Goal: Information Seeking & Learning: Learn about a topic

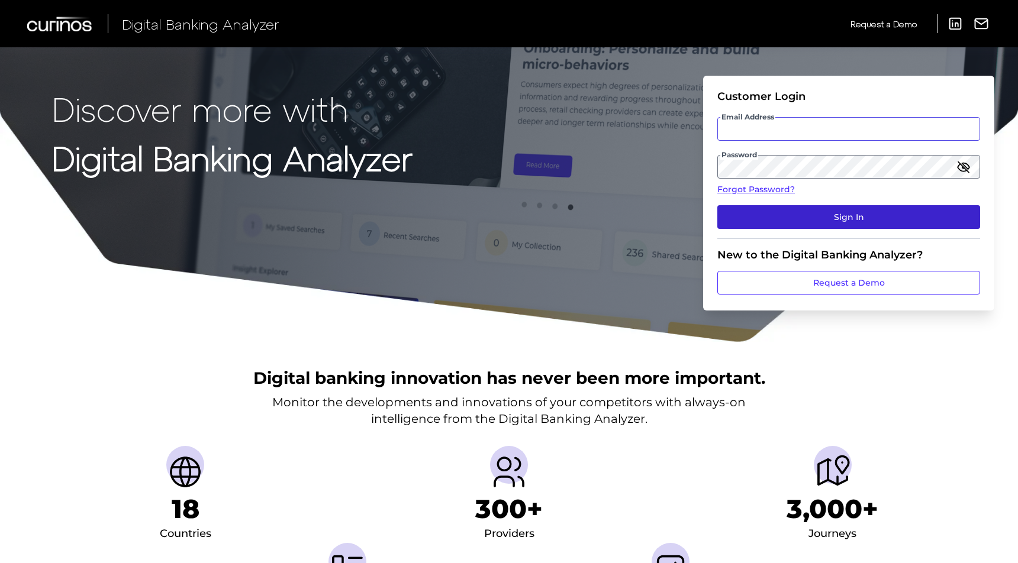
type input "[EMAIL_ADDRESS][DOMAIN_NAME]"
click at [816, 216] on button "Sign In" at bounding box center [848, 217] width 263 height 24
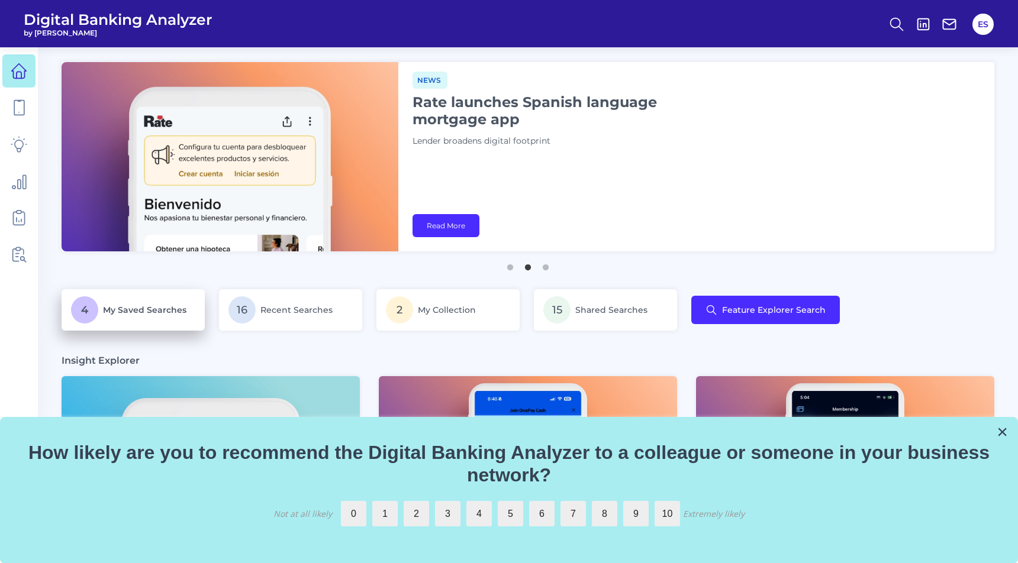
click at [107, 304] on p "4 My Saved Searches" at bounding box center [133, 309] width 124 height 27
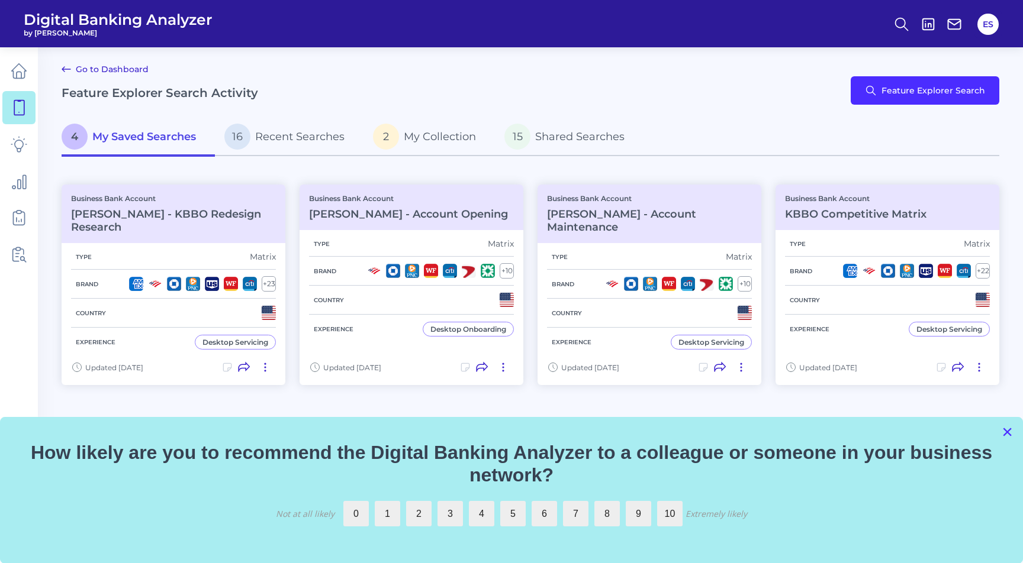
click at [1007, 432] on button "×" at bounding box center [1006, 432] width 11 height 19
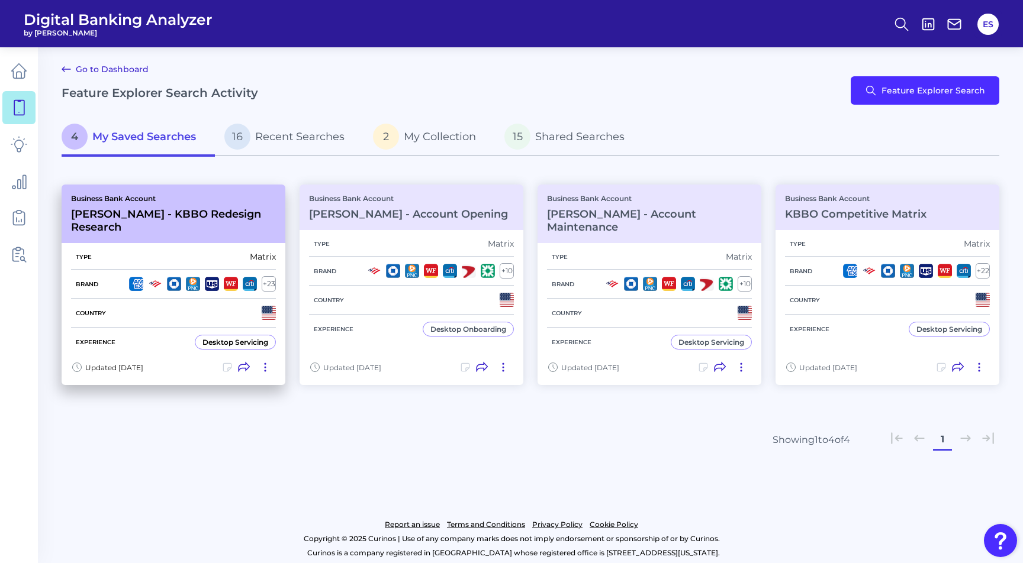
click at [213, 214] on h3 "[PERSON_NAME] - KBBO Redesign Research" at bounding box center [173, 221] width 205 height 26
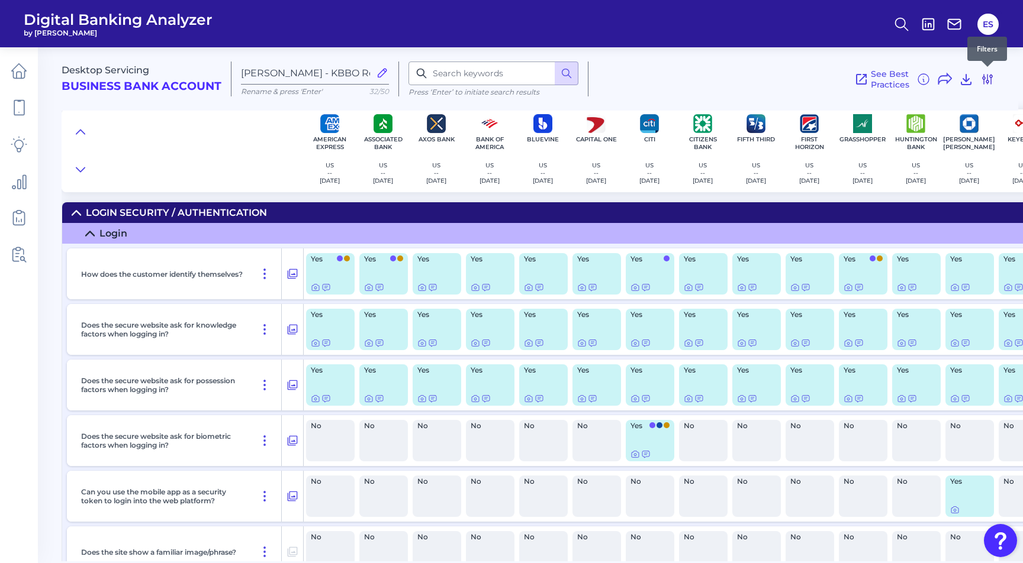
click at [983, 80] on icon at bounding box center [986, 79] width 9 height 9
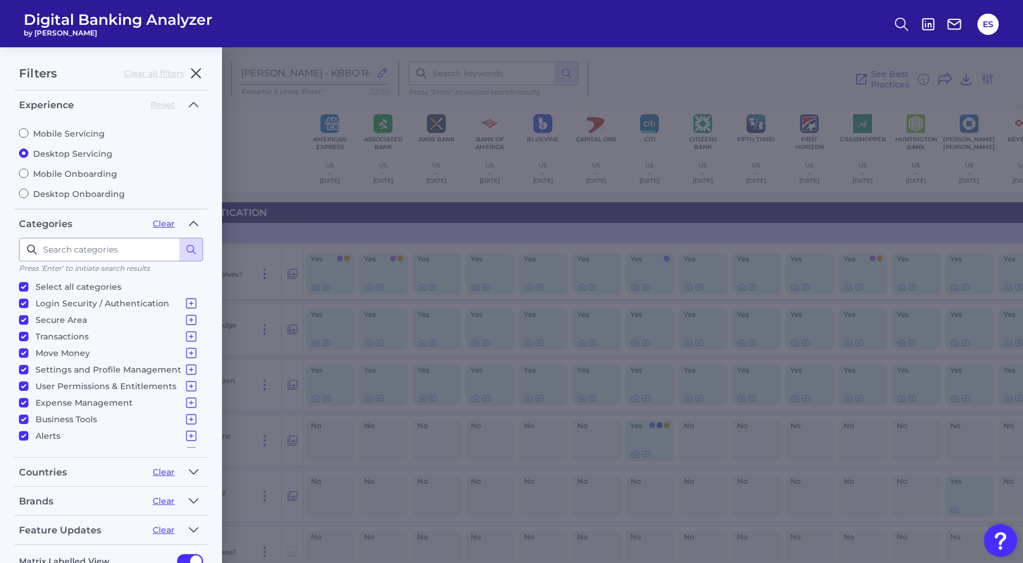
scroll to position [28, 0]
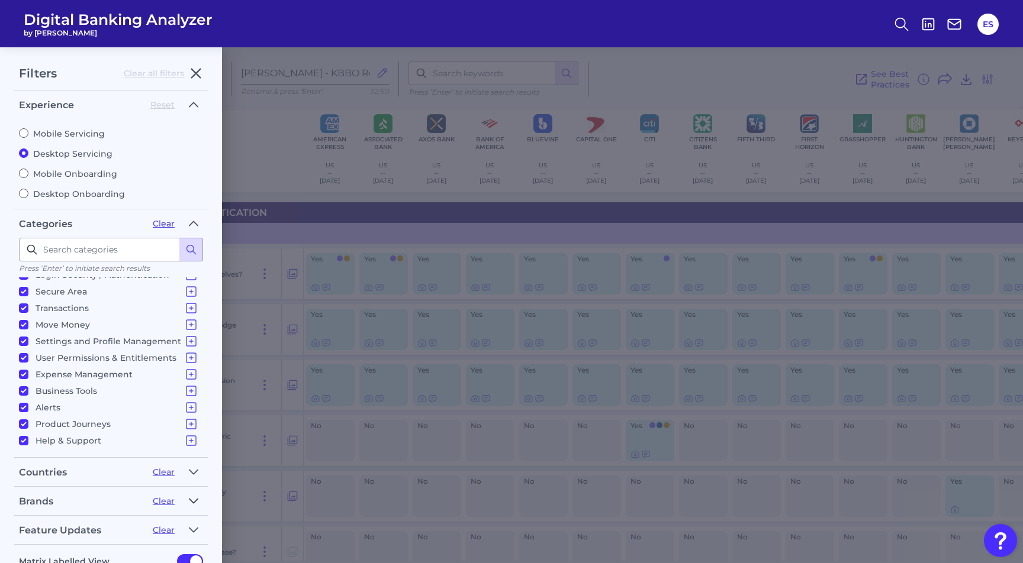
click at [193, 506] on icon "button" at bounding box center [193, 501] width 9 height 14
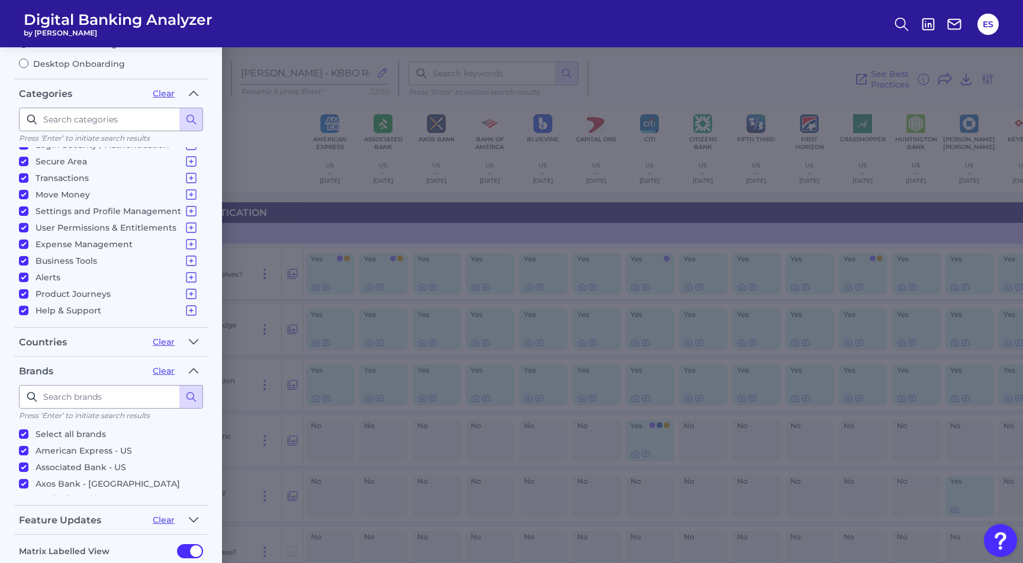
scroll to position [197, 0]
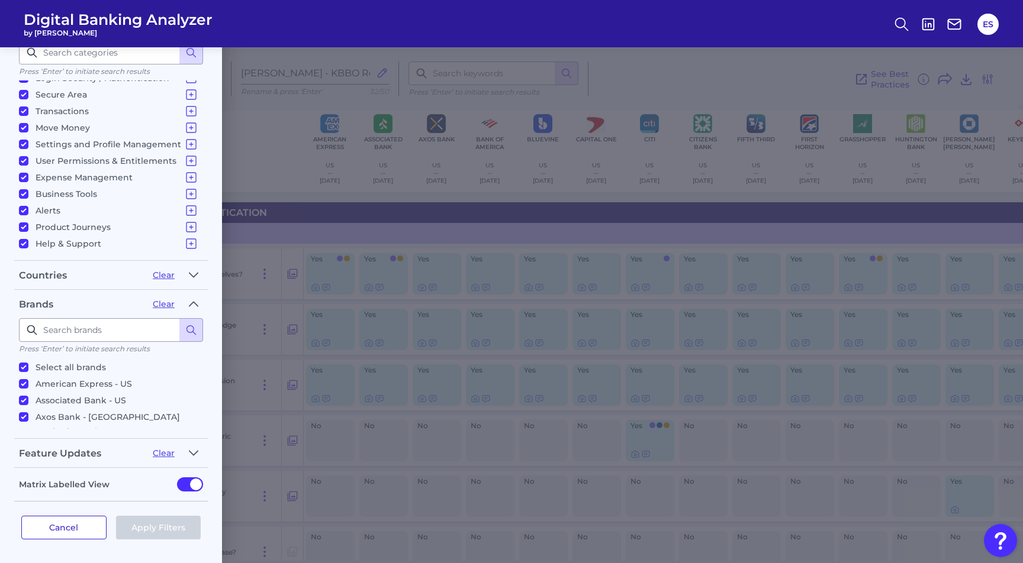
click at [80, 524] on button "Cancel" at bounding box center [63, 528] width 85 height 24
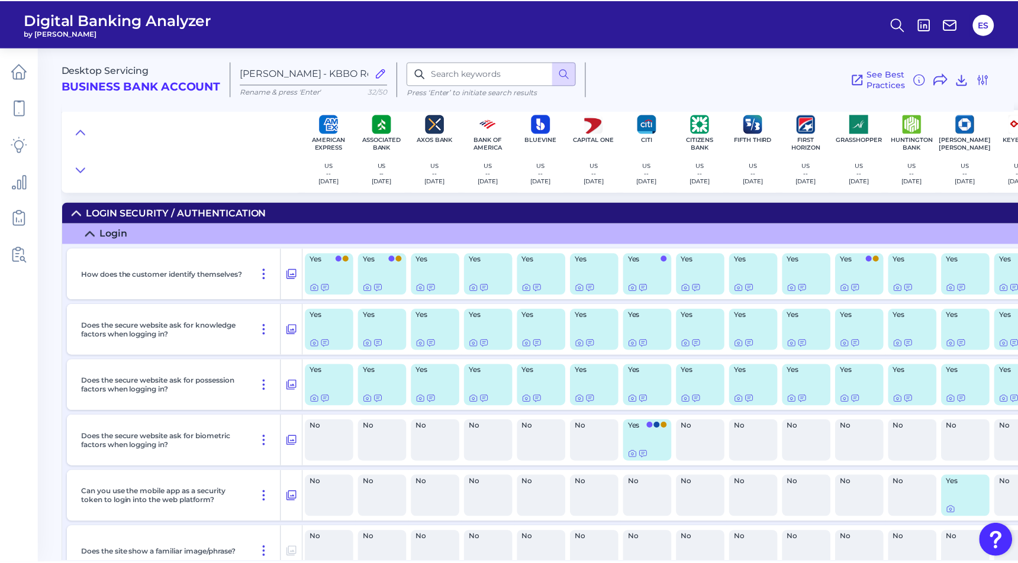
scroll to position [0, 0]
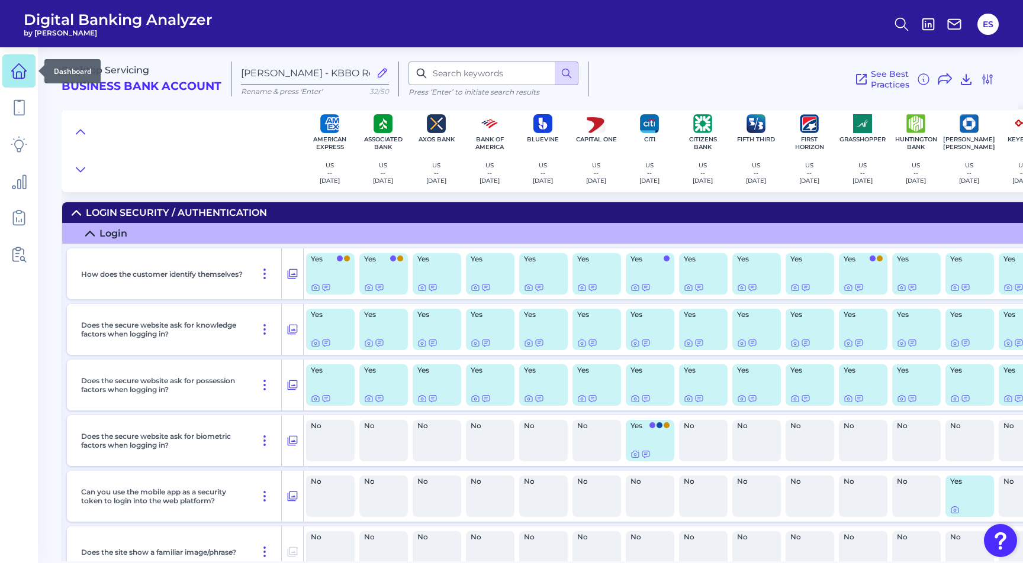
click at [28, 74] on link at bounding box center [18, 70] width 33 height 33
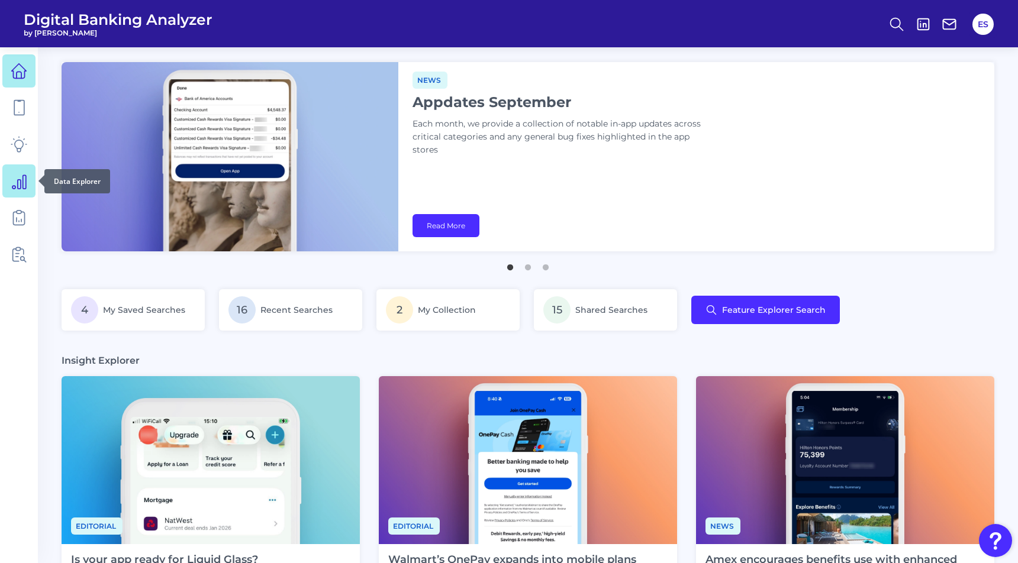
click at [21, 195] on link at bounding box center [18, 181] width 33 height 33
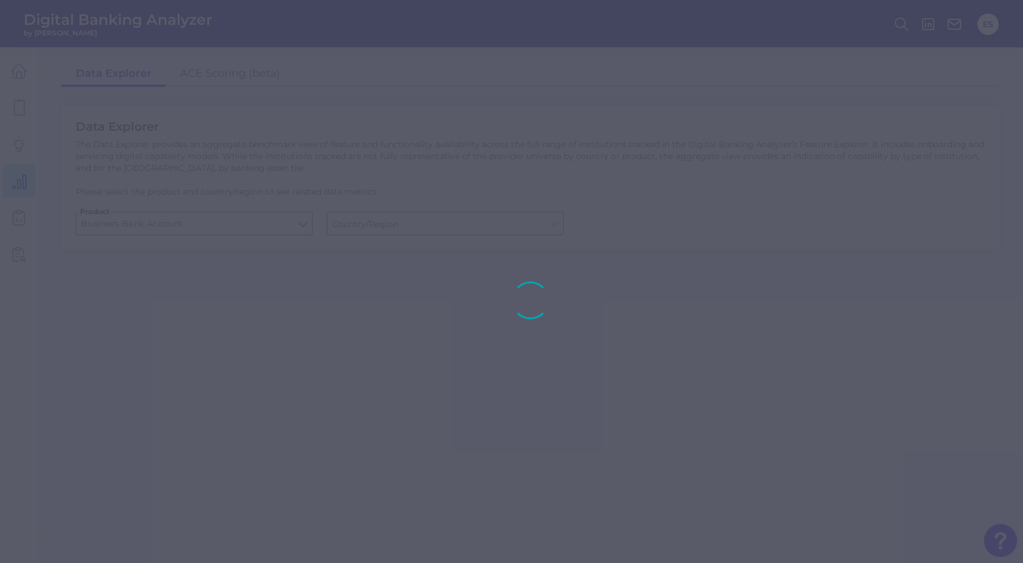
type input "[GEOGRAPHIC_DATA]"
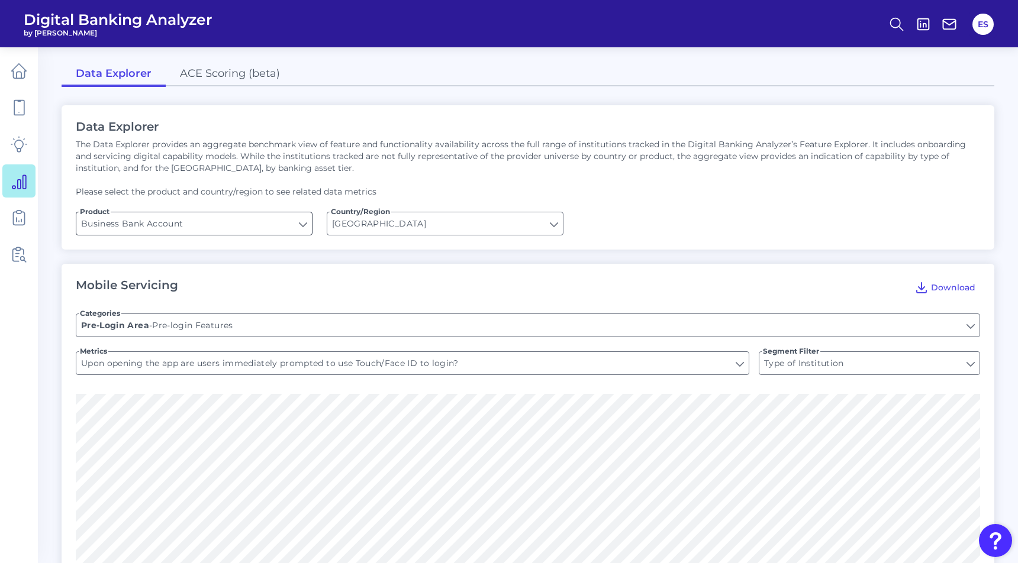
click at [304, 223] on input "Business Bank Account" at bounding box center [194, 223] width 236 height 22
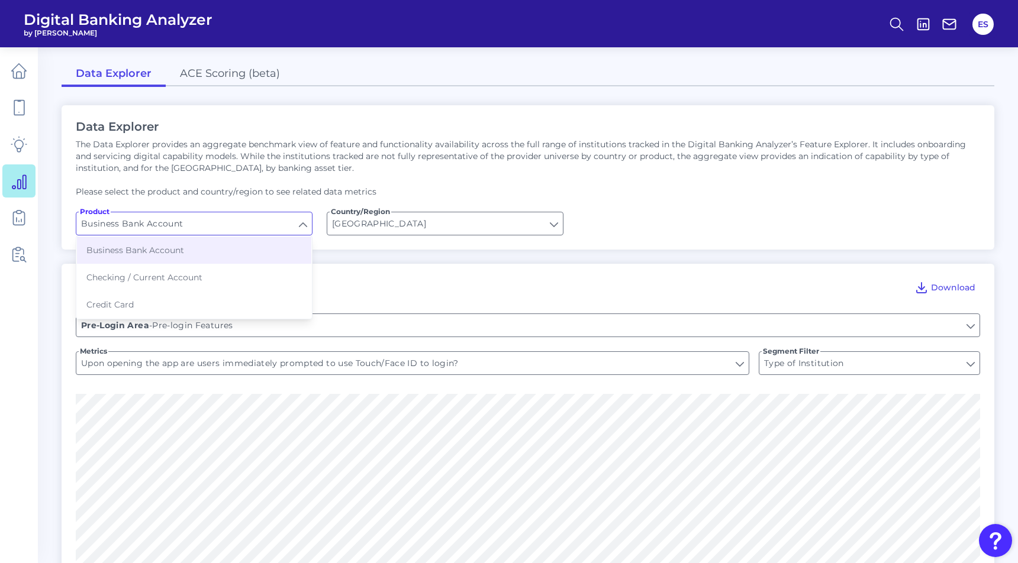
click at [309, 225] on input "Business Bank Account" at bounding box center [194, 223] width 236 height 22
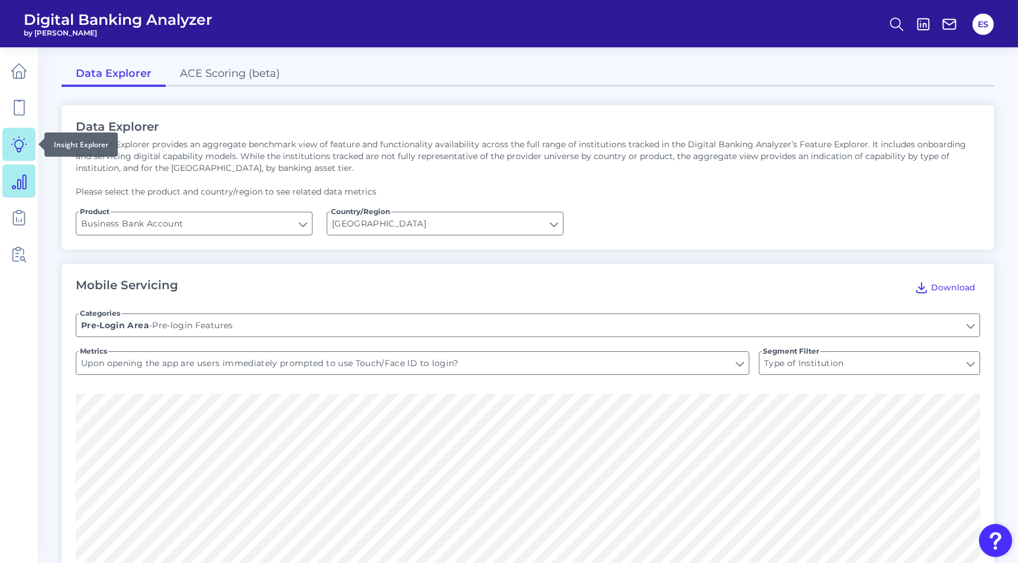
click at [18, 144] on icon at bounding box center [19, 144] width 17 height 17
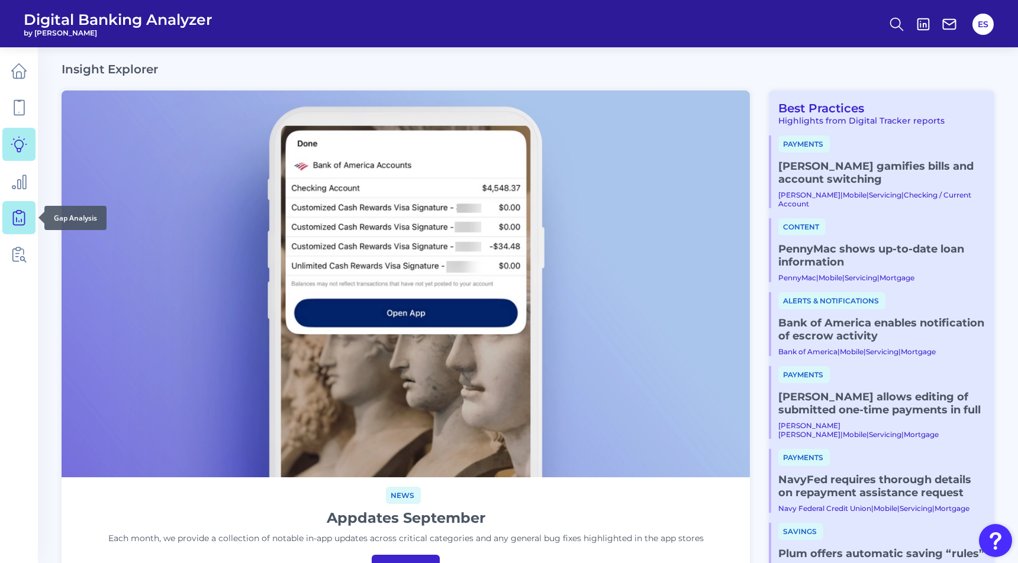
click at [9, 231] on link at bounding box center [18, 217] width 33 height 33
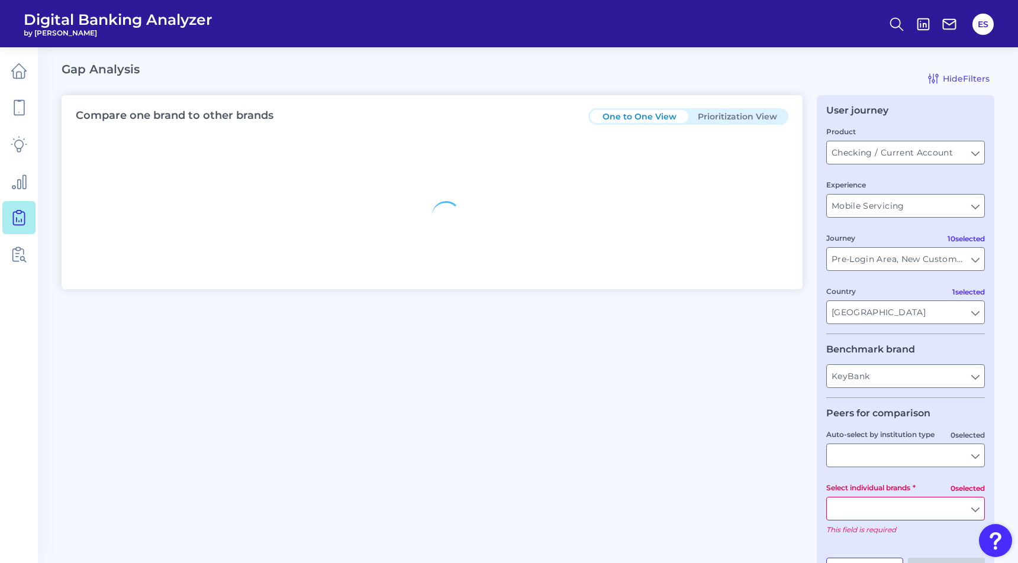
type input "All Countries"
type input "All Journeys"
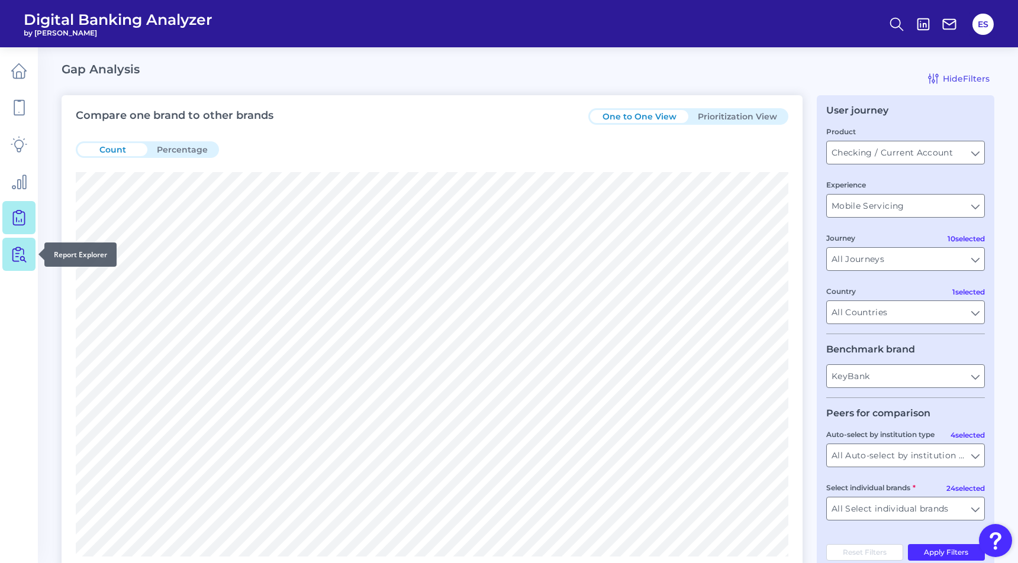
click at [23, 256] on icon at bounding box center [19, 254] width 17 height 17
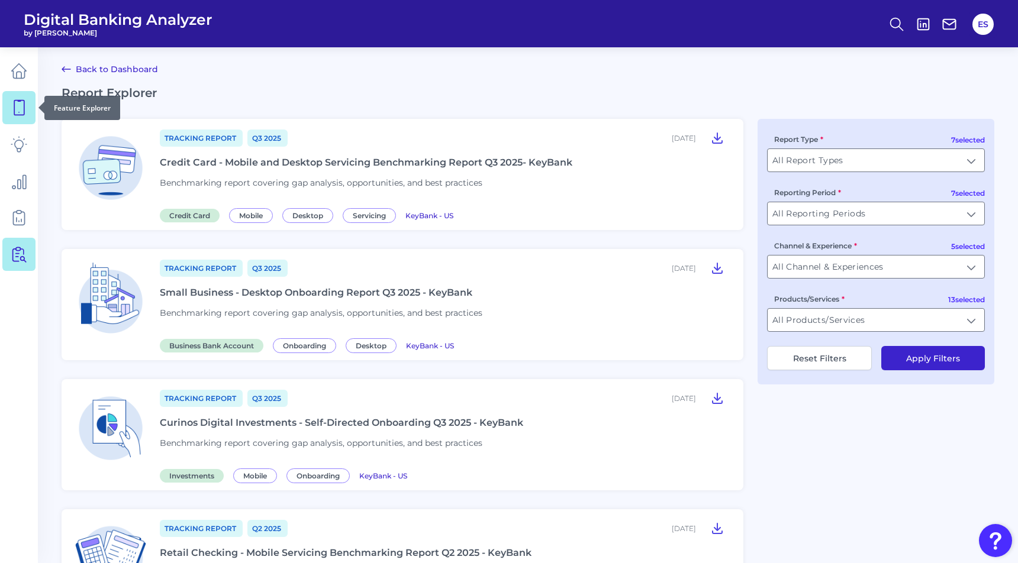
click at [20, 110] on icon at bounding box center [19, 107] width 17 height 17
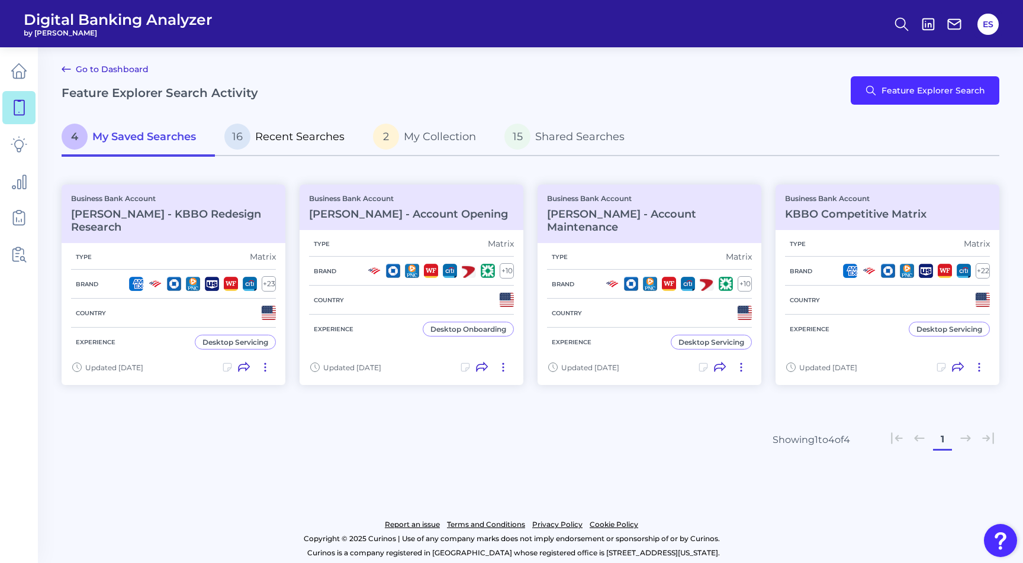
click at [296, 137] on span "Recent Searches" at bounding box center [299, 136] width 89 height 13
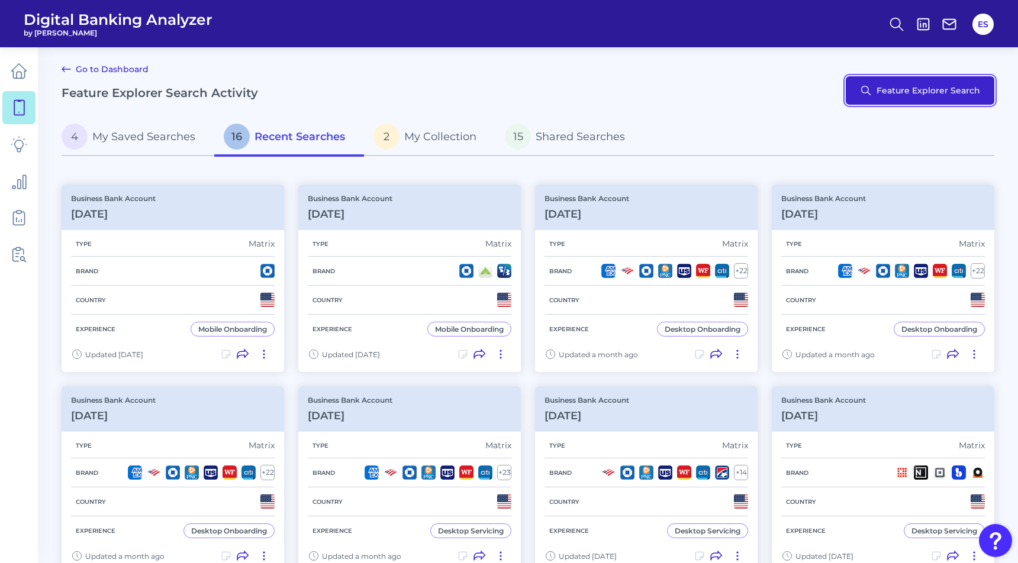
click at [934, 89] on button "Feature Explorer Search" at bounding box center [920, 90] width 149 height 28
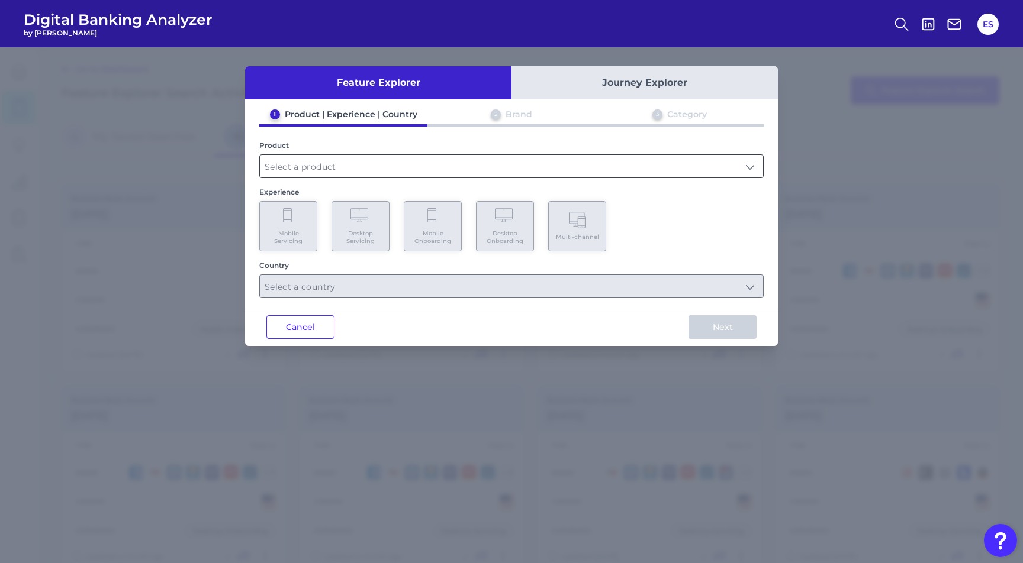
click at [319, 164] on input "text" at bounding box center [511, 166] width 503 height 22
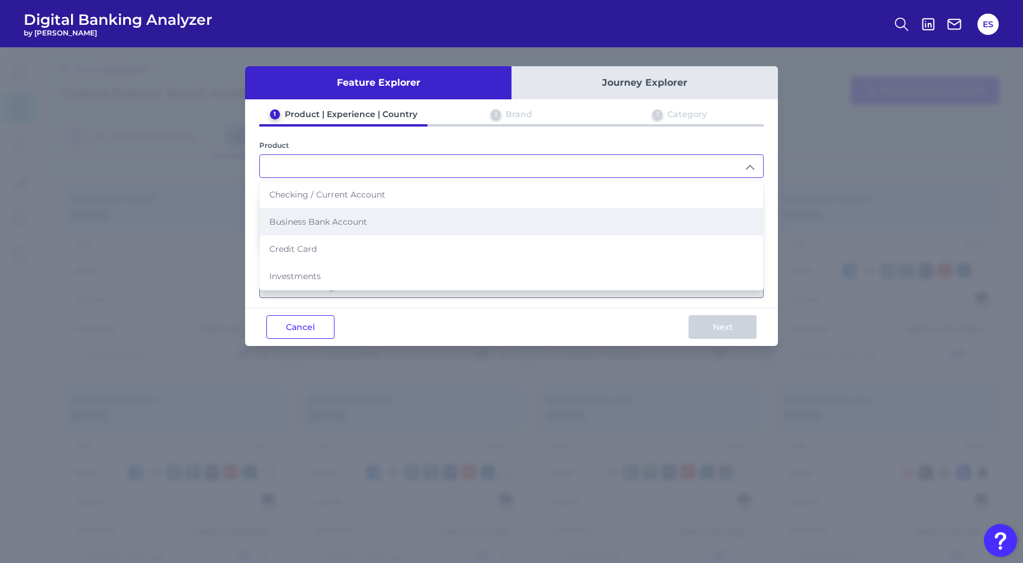
click at [342, 215] on li "Business Bank Account" at bounding box center [511, 221] width 503 height 27
type input "Business Bank Account"
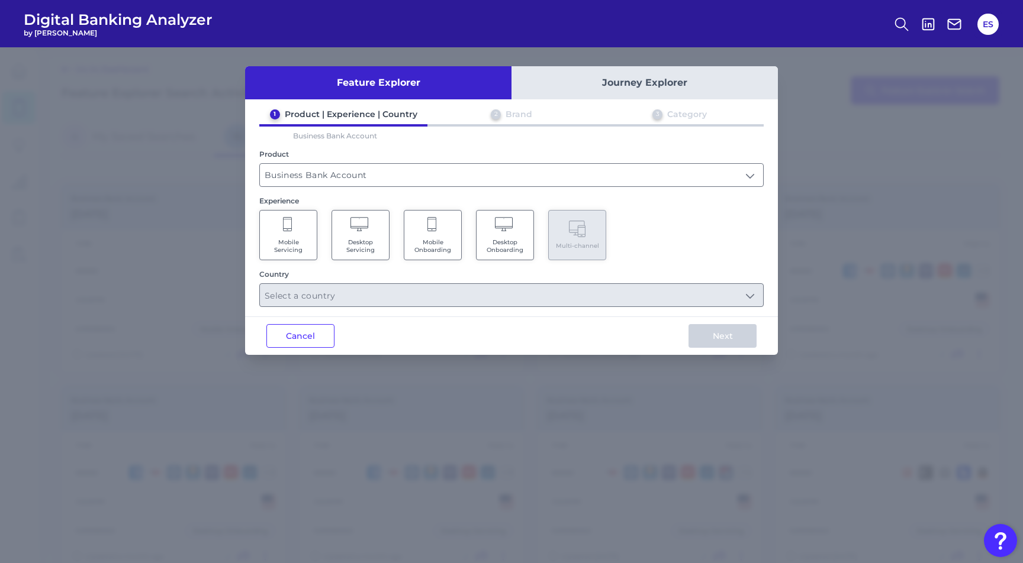
click at [362, 238] on span "Desktop Servicing" at bounding box center [360, 245] width 45 height 15
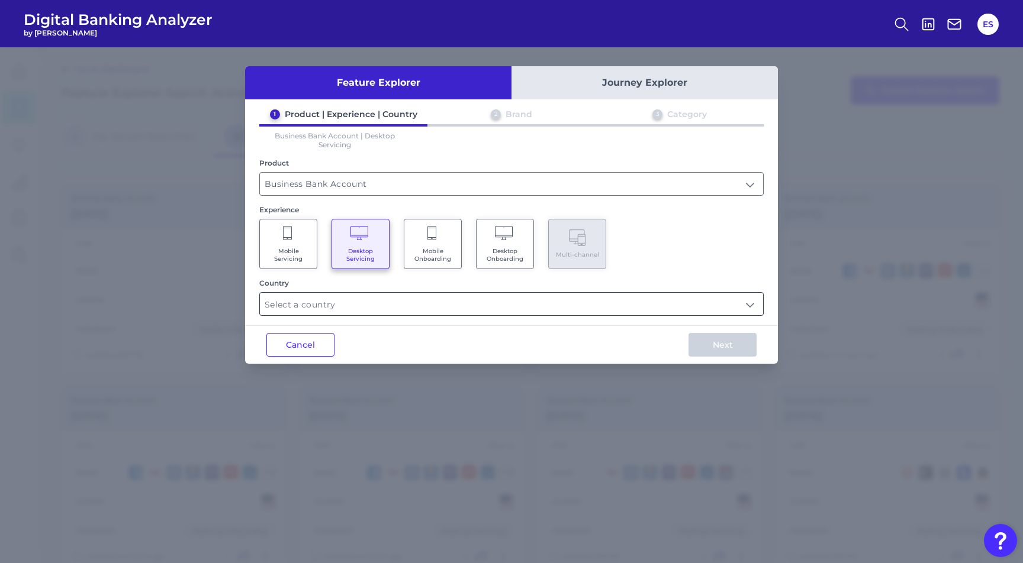
click at [339, 311] on input "text" at bounding box center [511, 304] width 503 height 22
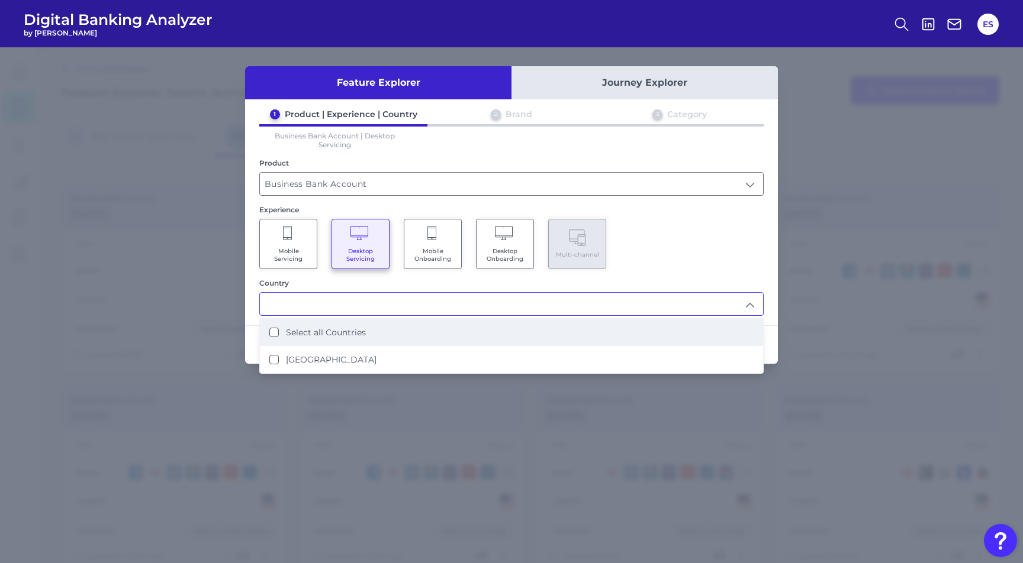
click at [309, 338] on li "Select all Countries" at bounding box center [511, 332] width 503 height 27
type input "Select all Countries"
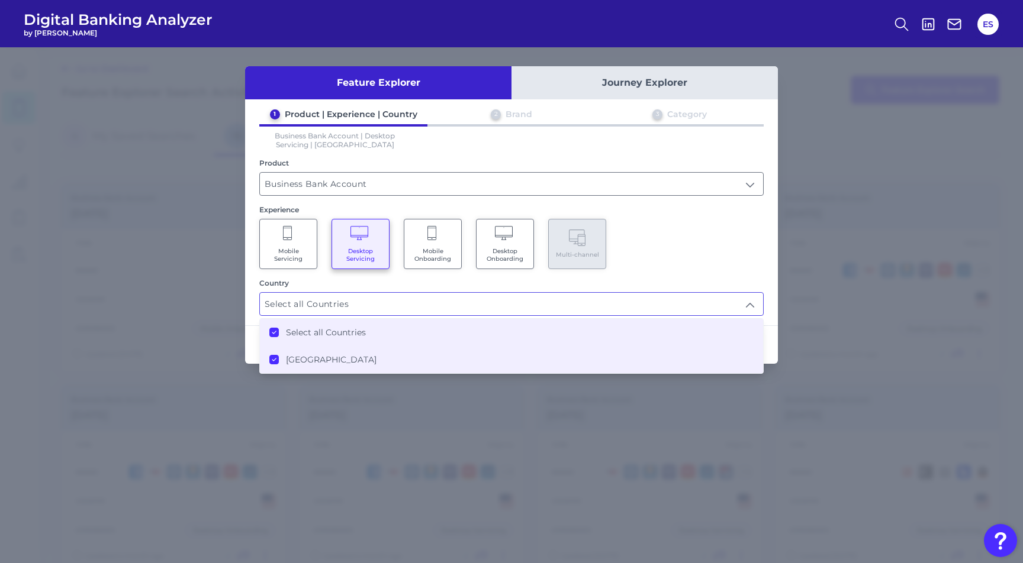
click at [653, 270] on div "1 Product | Experience | Country 2 Brand 3 Category Business Bank Account | Des…" at bounding box center [511, 212] width 533 height 207
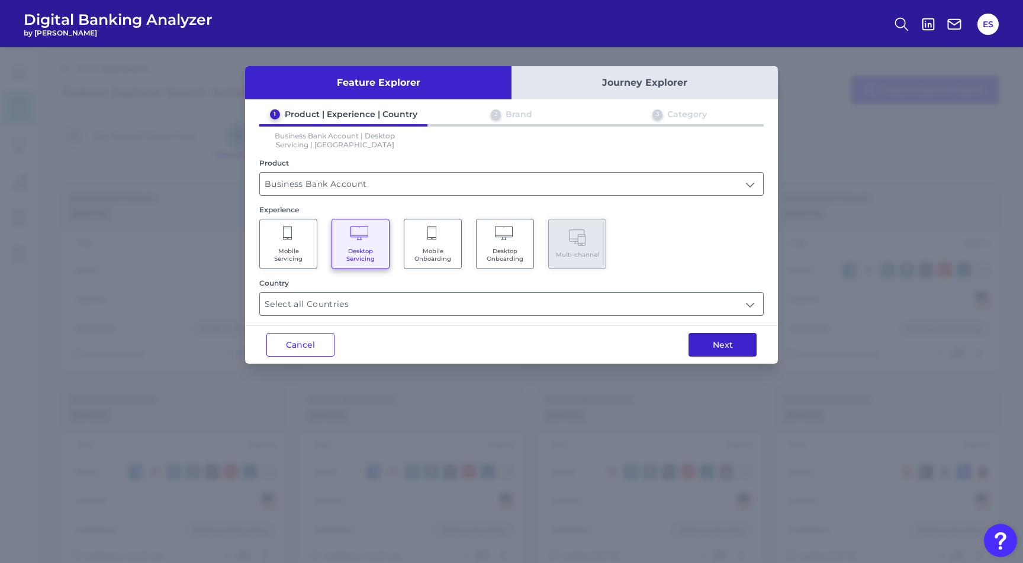
click at [718, 346] on button "Next" at bounding box center [722, 345] width 68 height 24
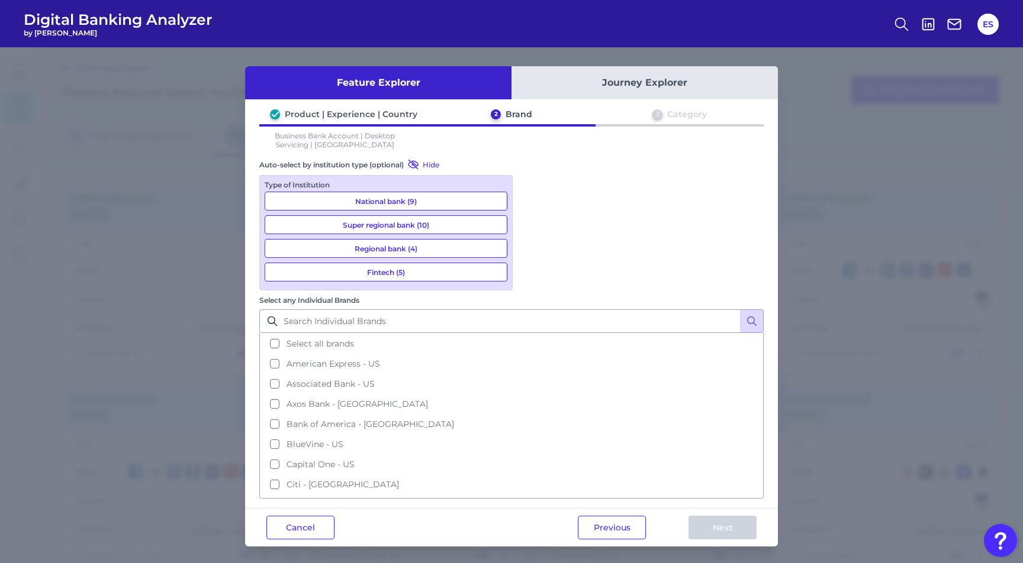
click at [369, 198] on button "National bank (9)" at bounding box center [386, 201] width 243 height 19
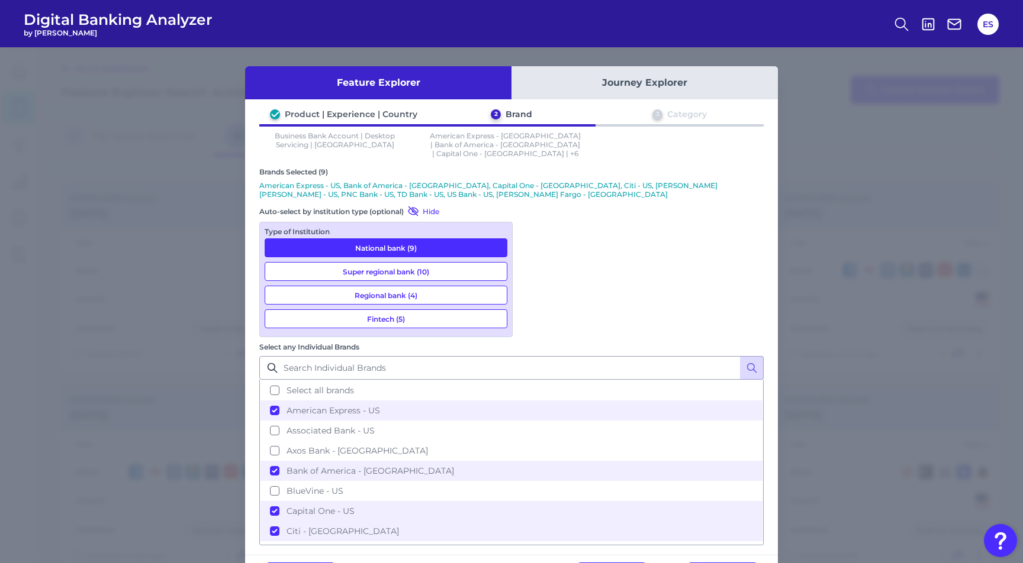
click at [416, 262] on button "Super regional bank (10)" at bounding box center [386, 271] width 243 height 19
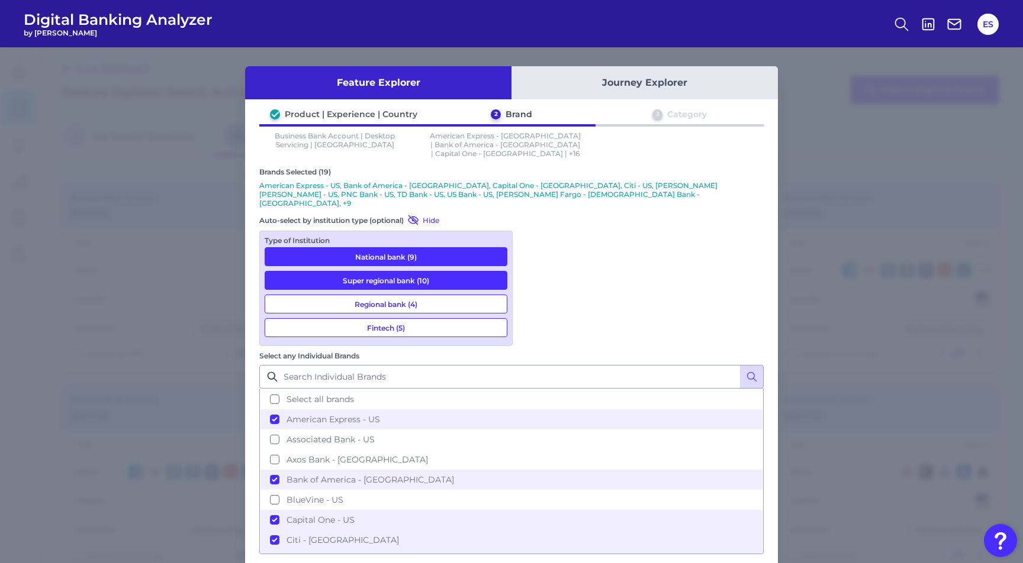
click at [405, 295] on button "Regional bank (4)" at bounding box center [386, 304] width 243 height 19
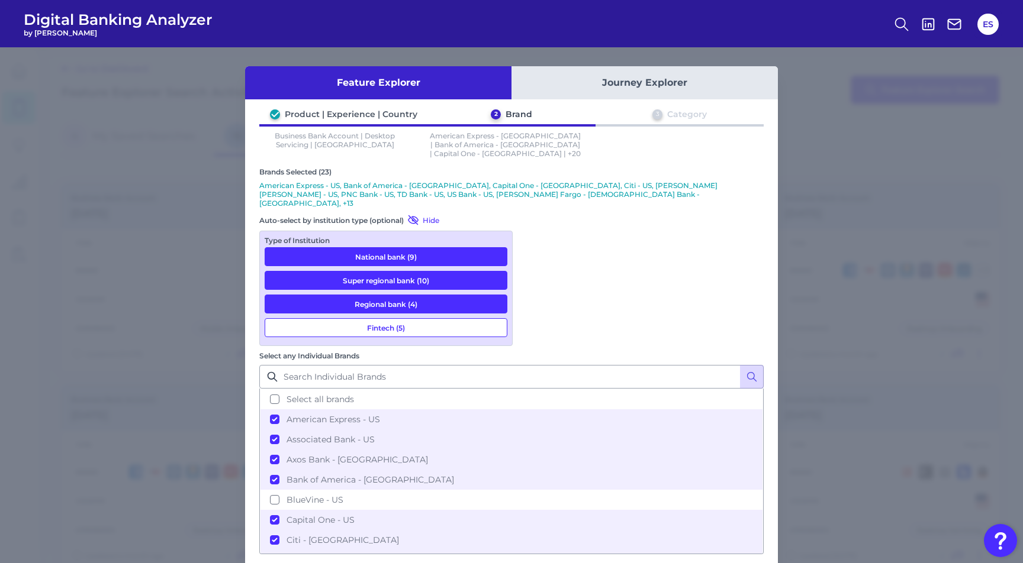
click at [401, 318] on button "Fintech (5)" at bounding box center [386, 327] width 243 height 19
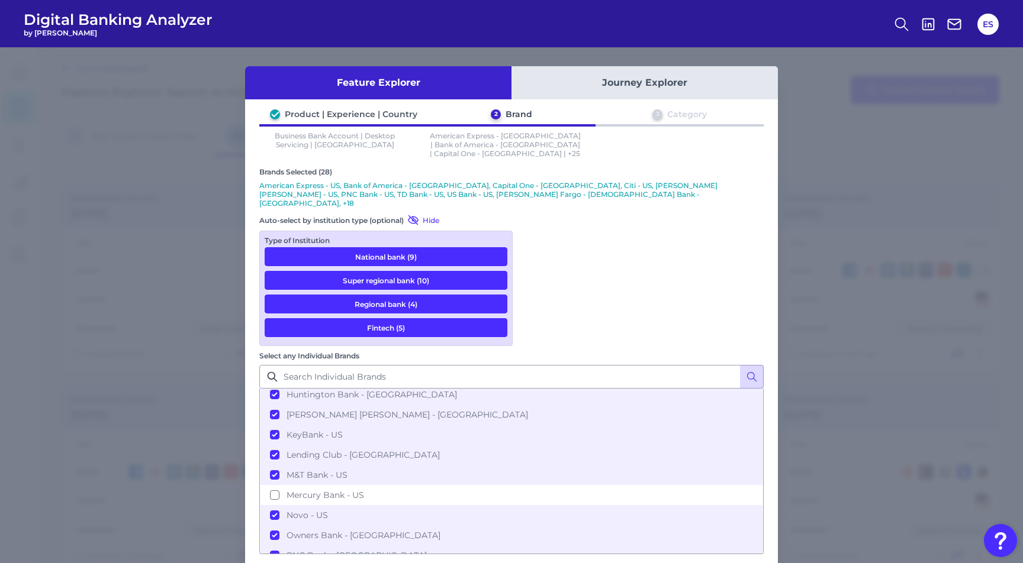
scroll to position [249, 0]
